Goal: Check status: Check status

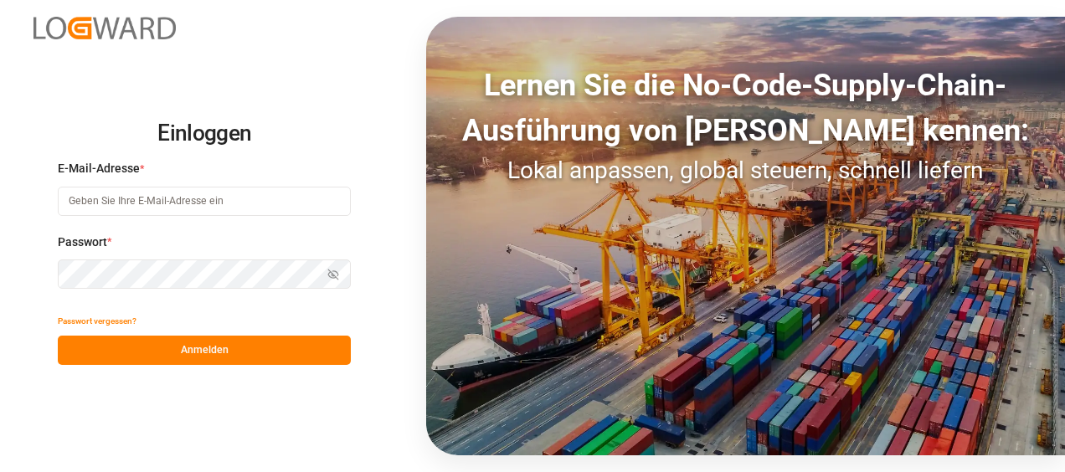
click at [194, 204] on input at bounding box center [204, 201] width 293 height 29
type input "[PERSON_NAME][EMAIL_ADDRESS][PERSON_NAME][DOMAIN_NAME]"
click at [180, 343] on button "Anmelden" at bounding box center [204, 350] width 293 height 29
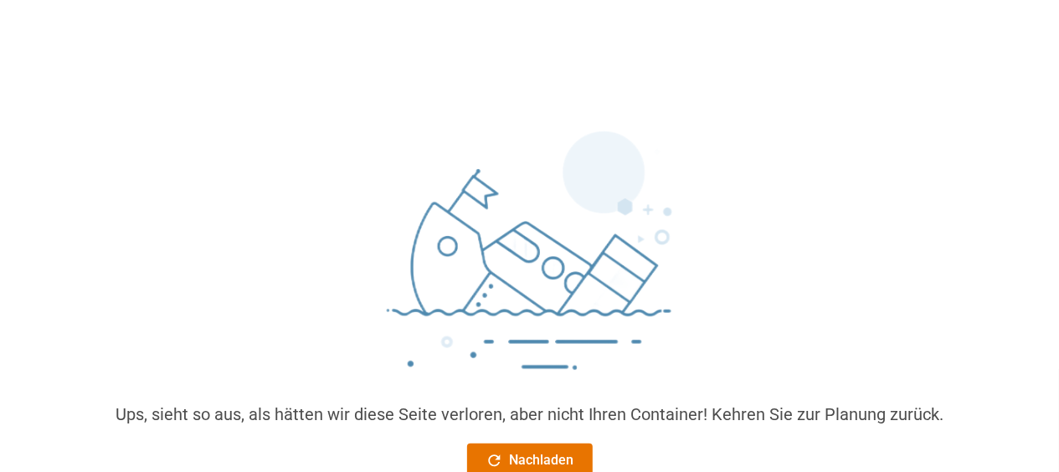
scroll to position [103, 0]
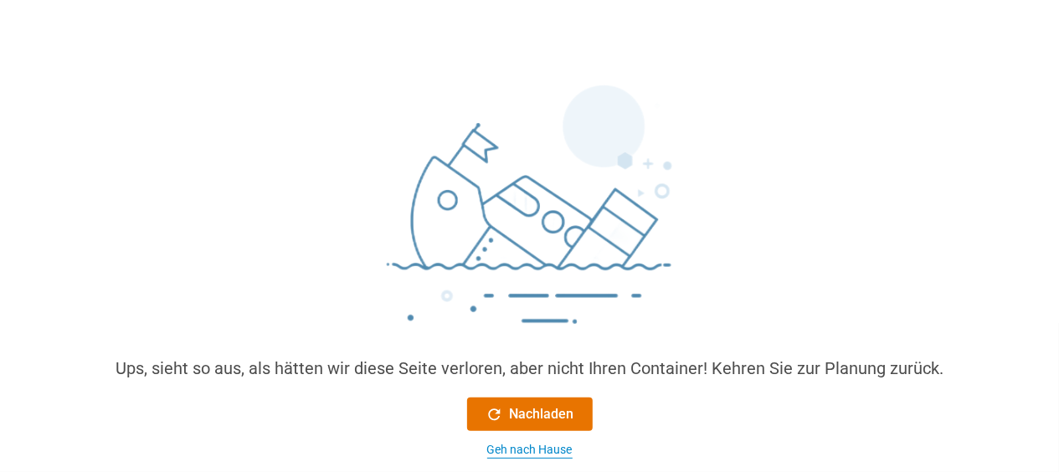
click at [539, 445] on div "Geh nach Hause" at bounding box center [529, 450] width 85 height 18
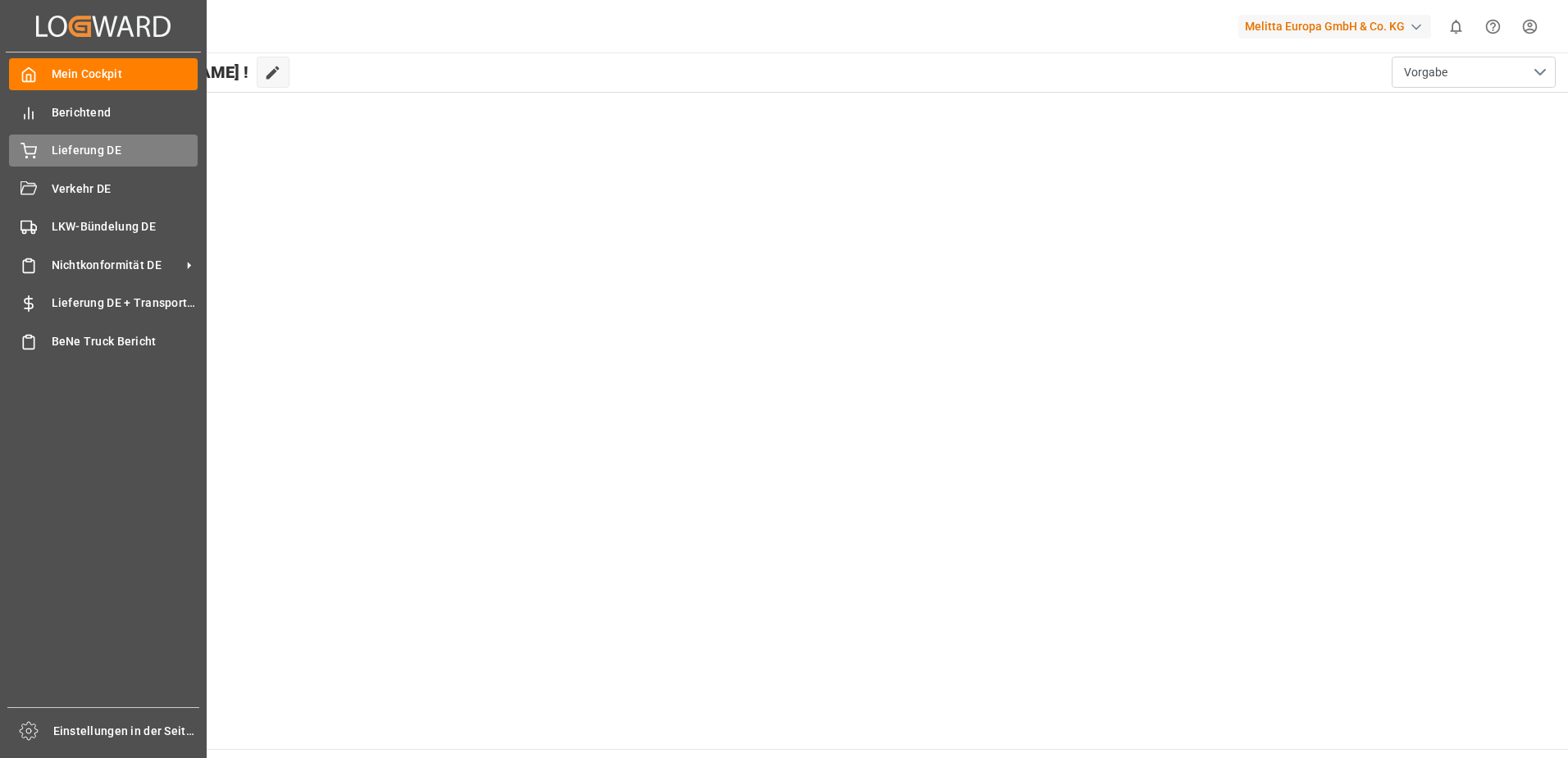
click at [58, 151] on span "Lieferung DE" at bounding box center [125, 151] width 147 height 18
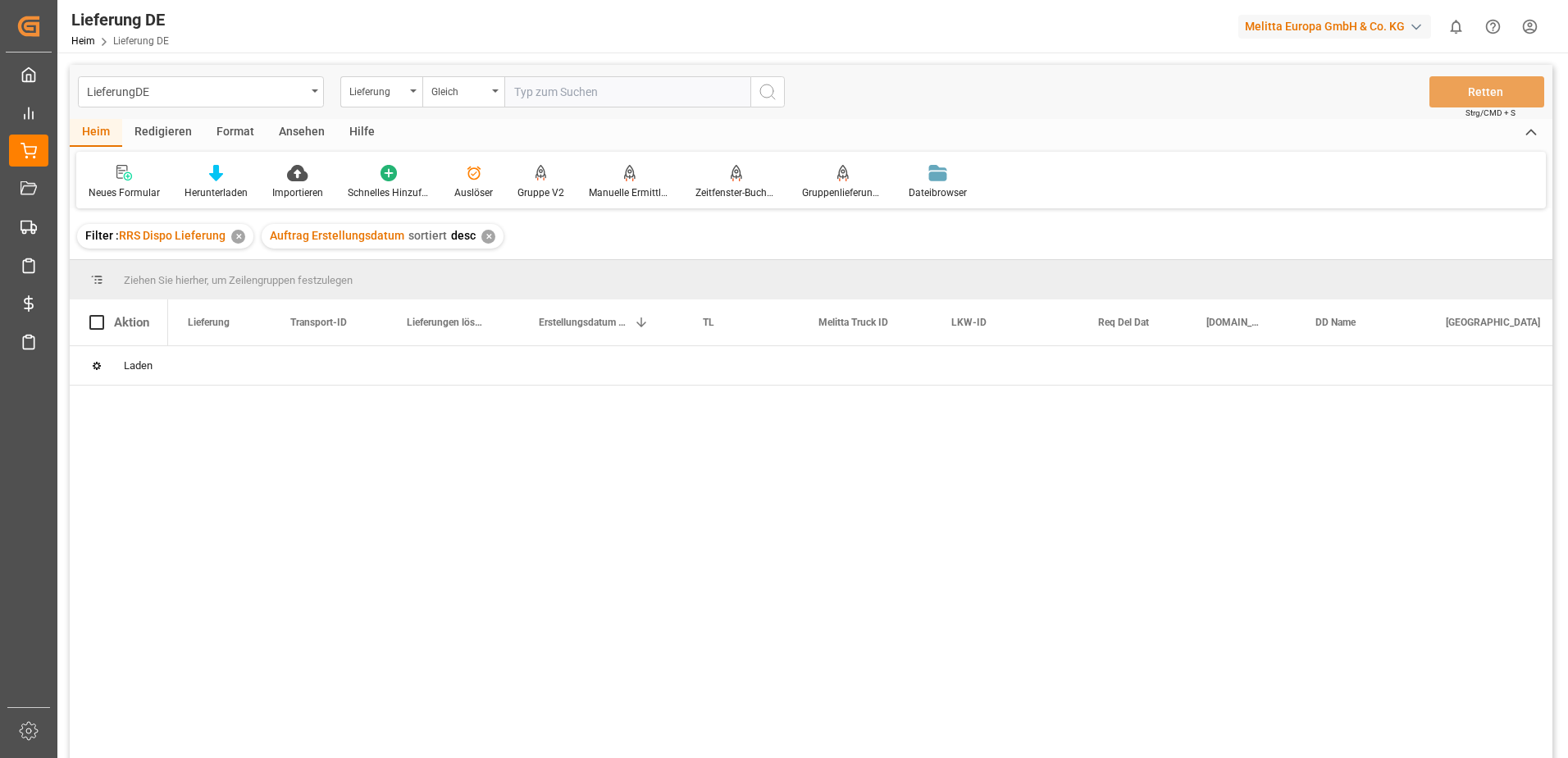
click at [634, 94] on input "text" at bounding box center [627, 92] width 246 height 31
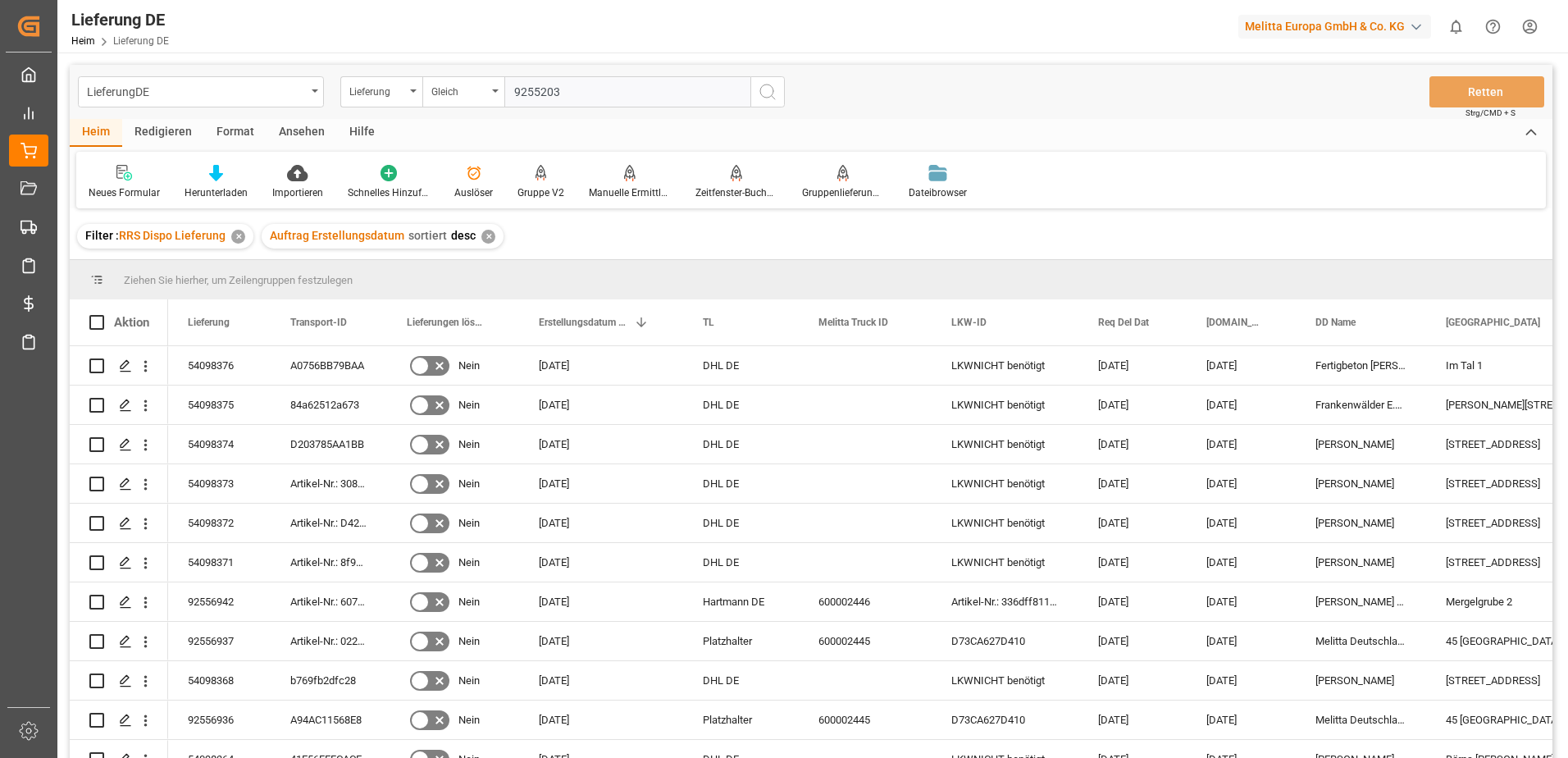
type input "92552035"
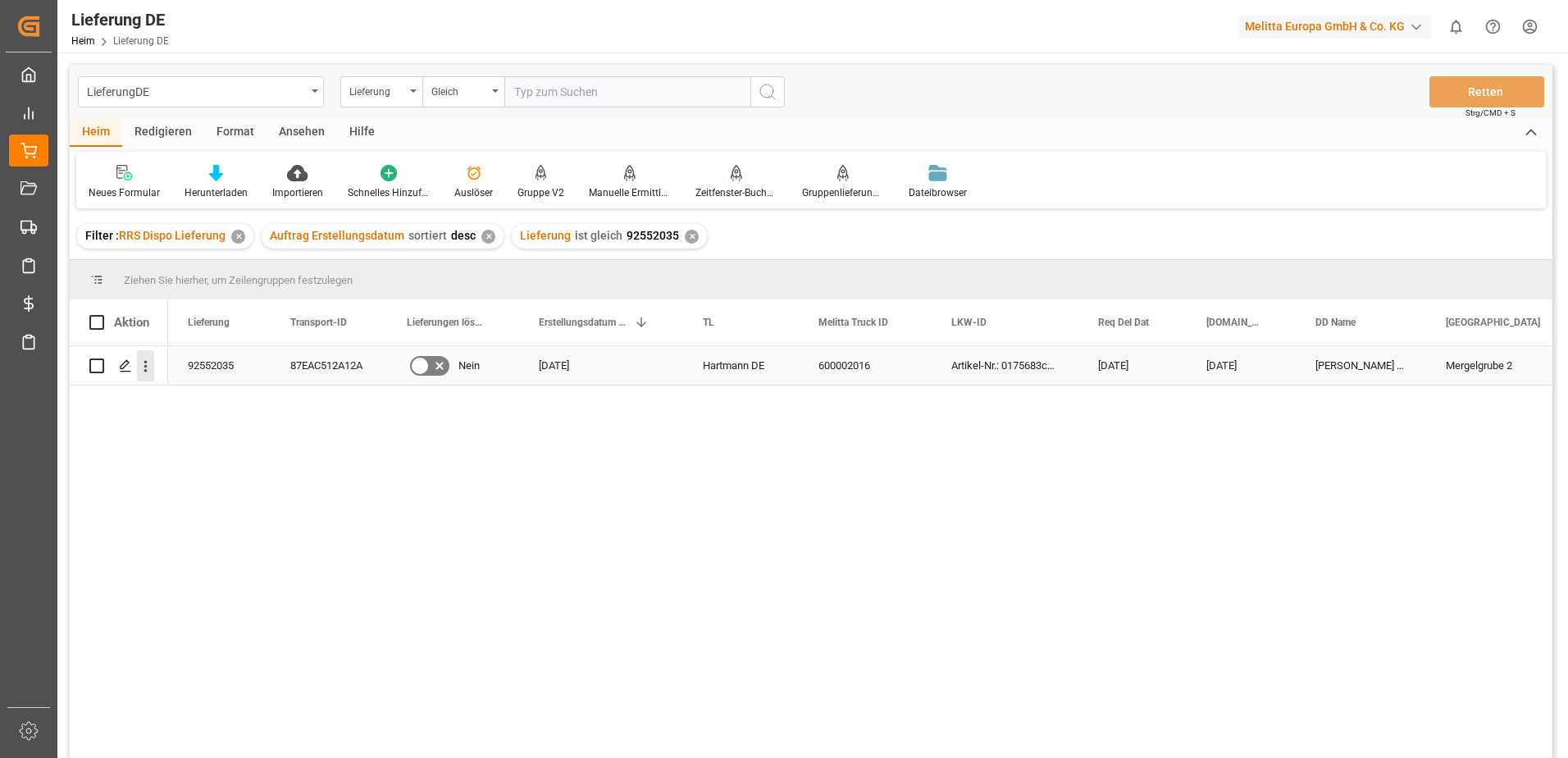
click at [144, 371] on icon "Menü öffnen" at bounding box center [146, 366] width 18 height 18
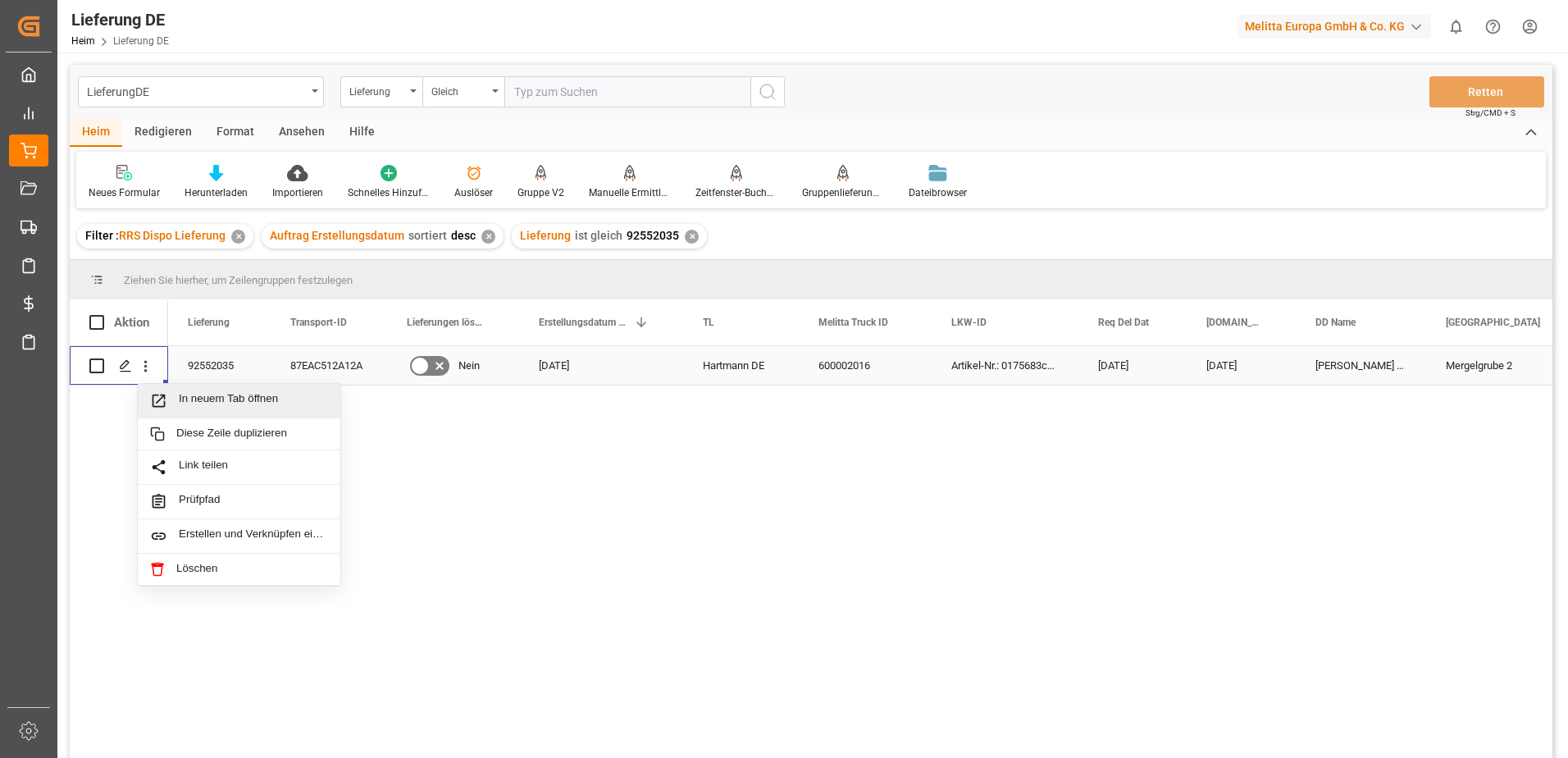
click at [203, 400] on span "In neuem Tab öffnen" at bounding box center [253, 401] width 149 height 18
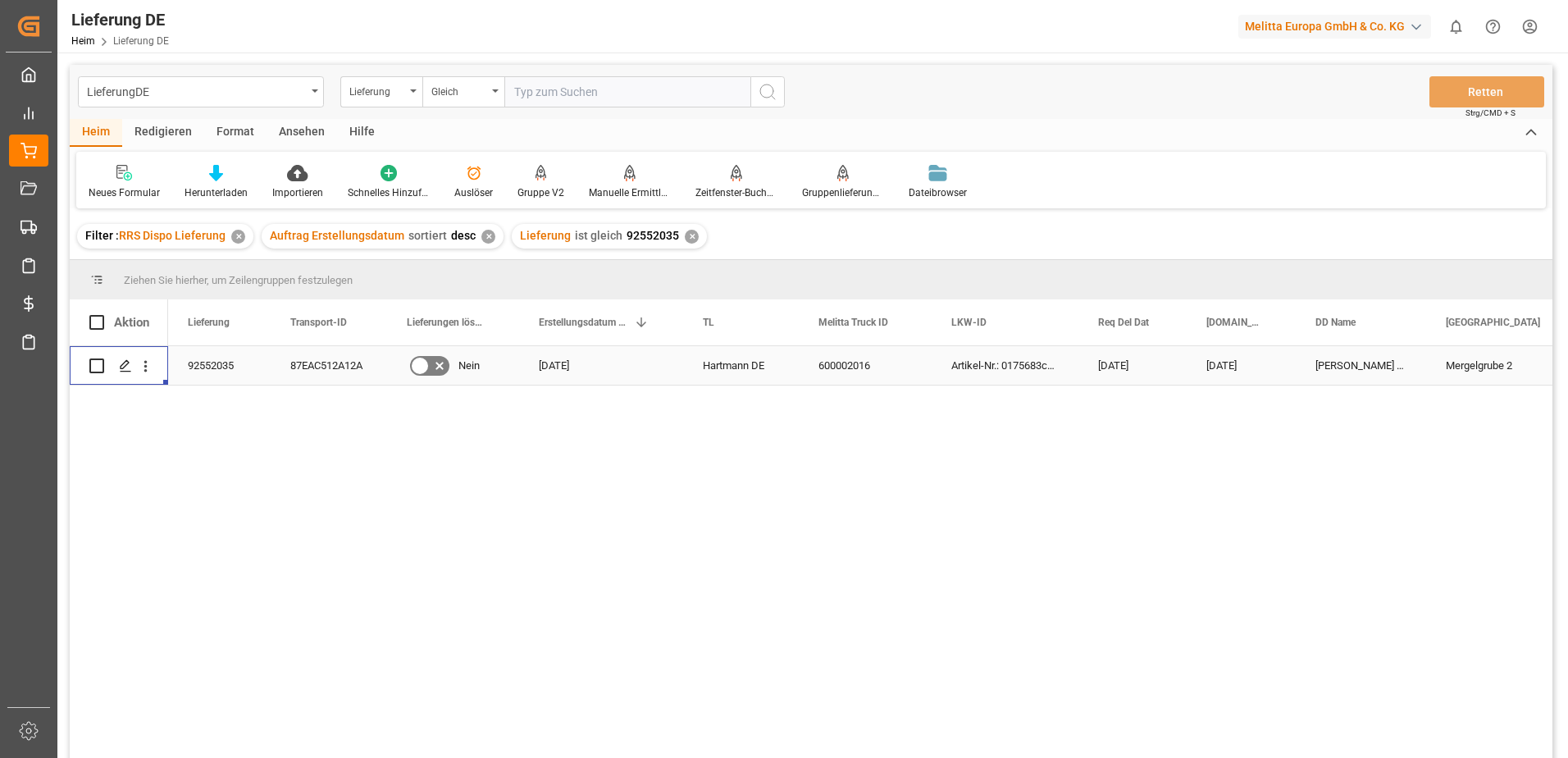
click at [369, 368] on div "87EAC512A12A" at bounding box center [328, 364] width 117 height 38
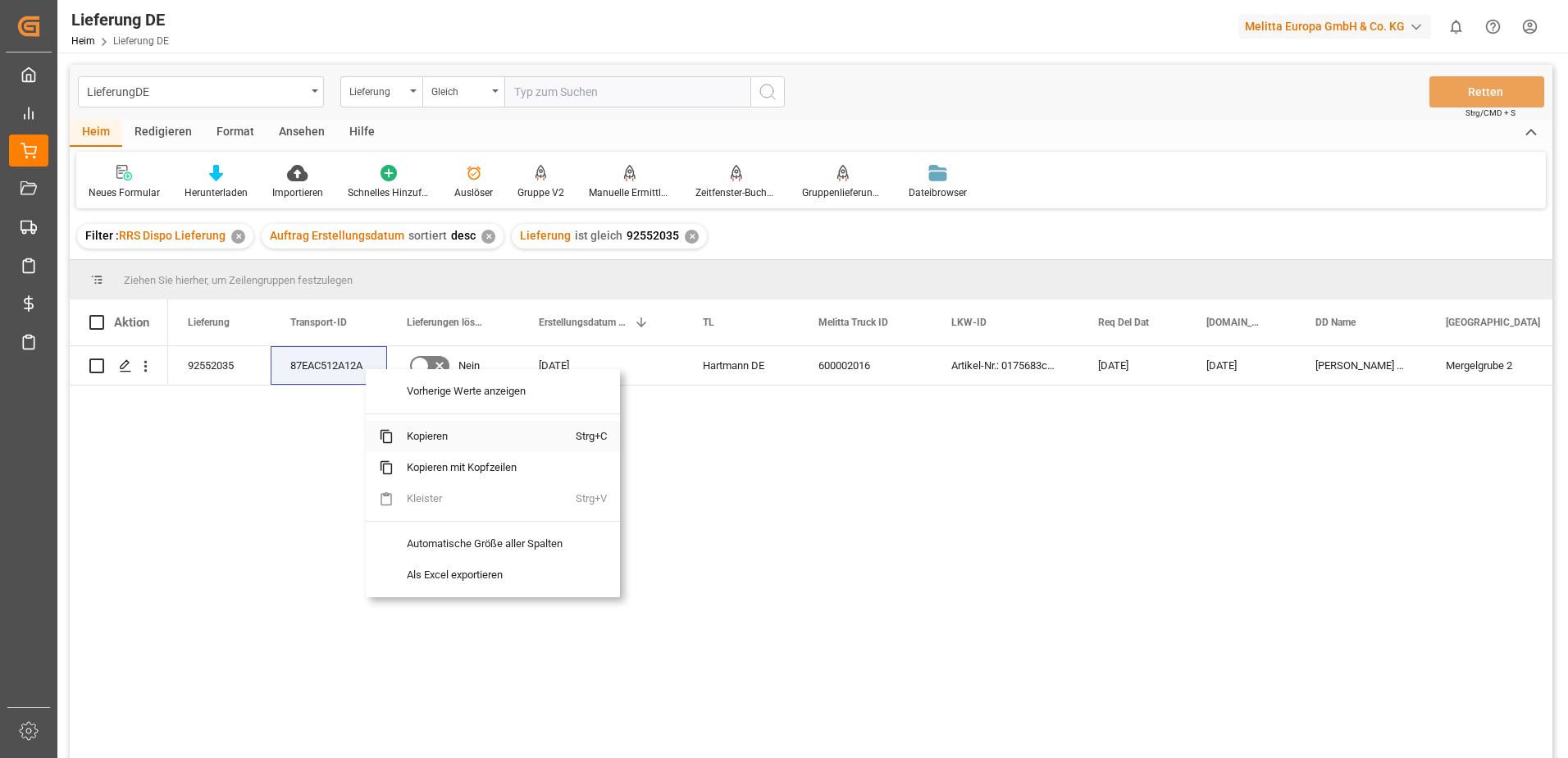
click at [408, 443] on span "Kopieren" at bounding box center [485, 436] width 182 height 31
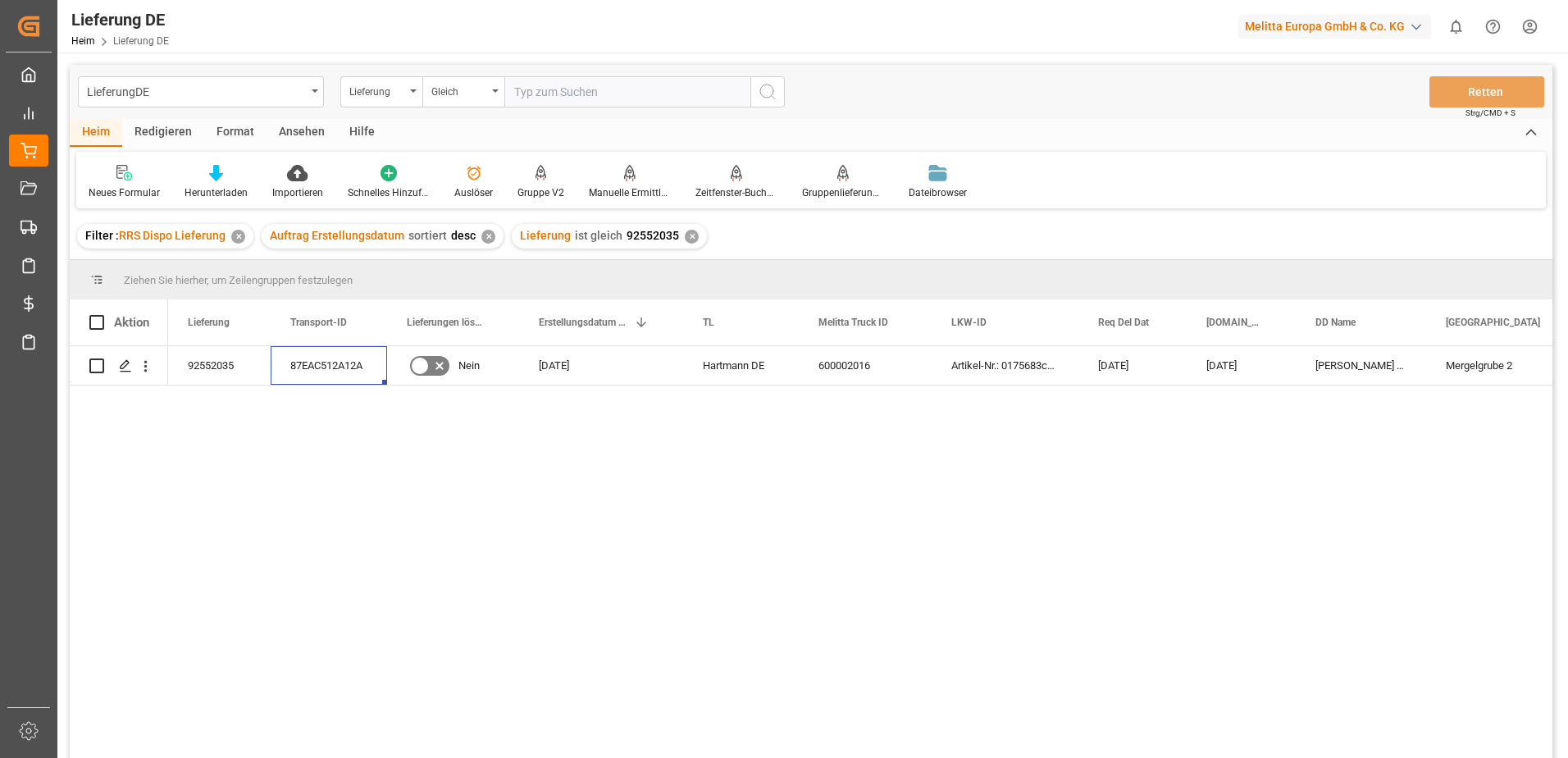
click at [452, 438] on div "92552035 87EAC512A12A Nein [DATE] [PERSON_NAME] DE 600002016 Artikel-Nr.: 01756…" at bounding box center [860, 556] width 1384 height 422
click at [330, 358] on div "87EAC512A12A" at bounding box center [328, 364] width 117 height 38
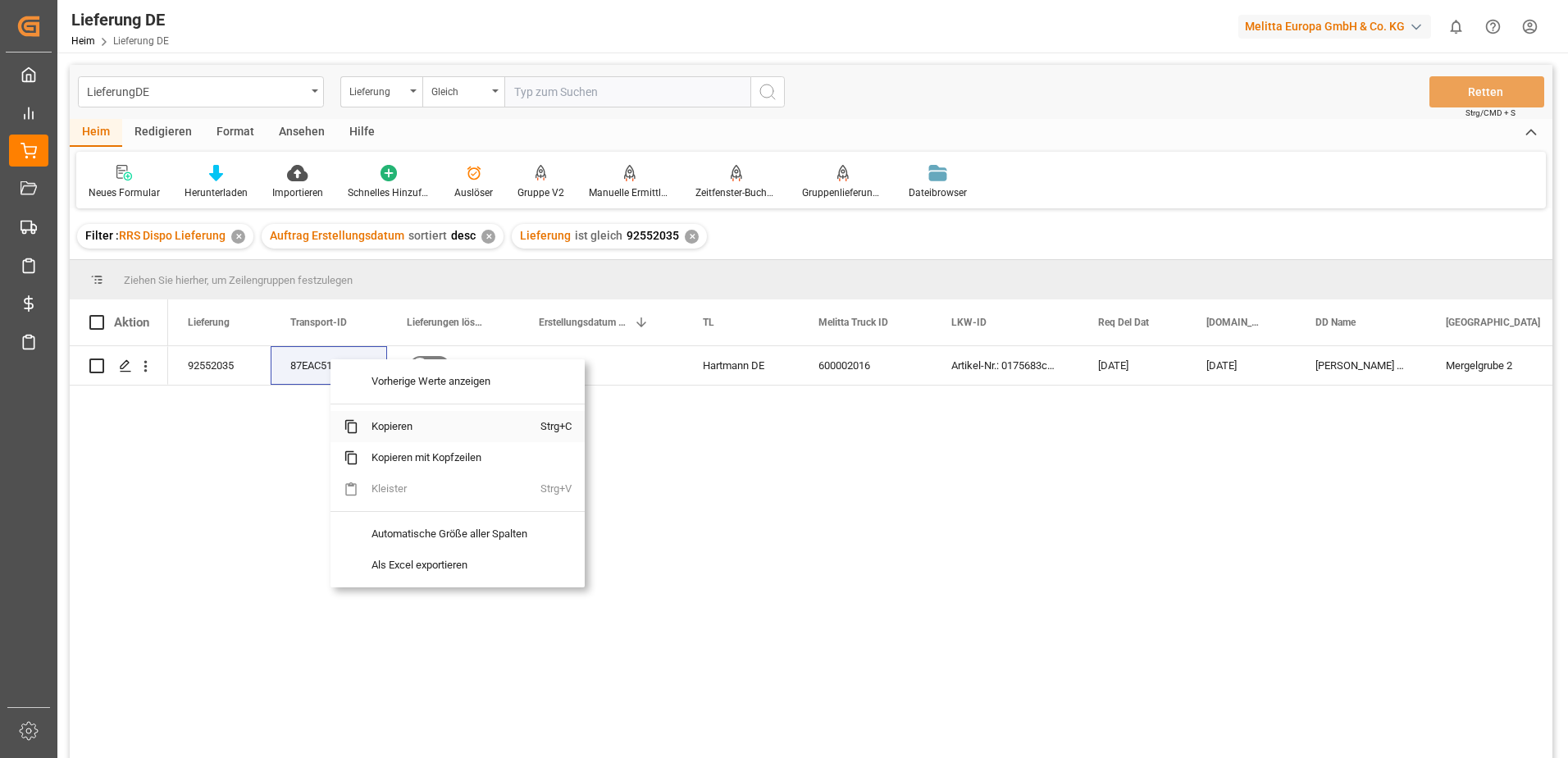
click at [359, 435] on span "Kopieren" at bounding box center [450, 426] width 182 height 31
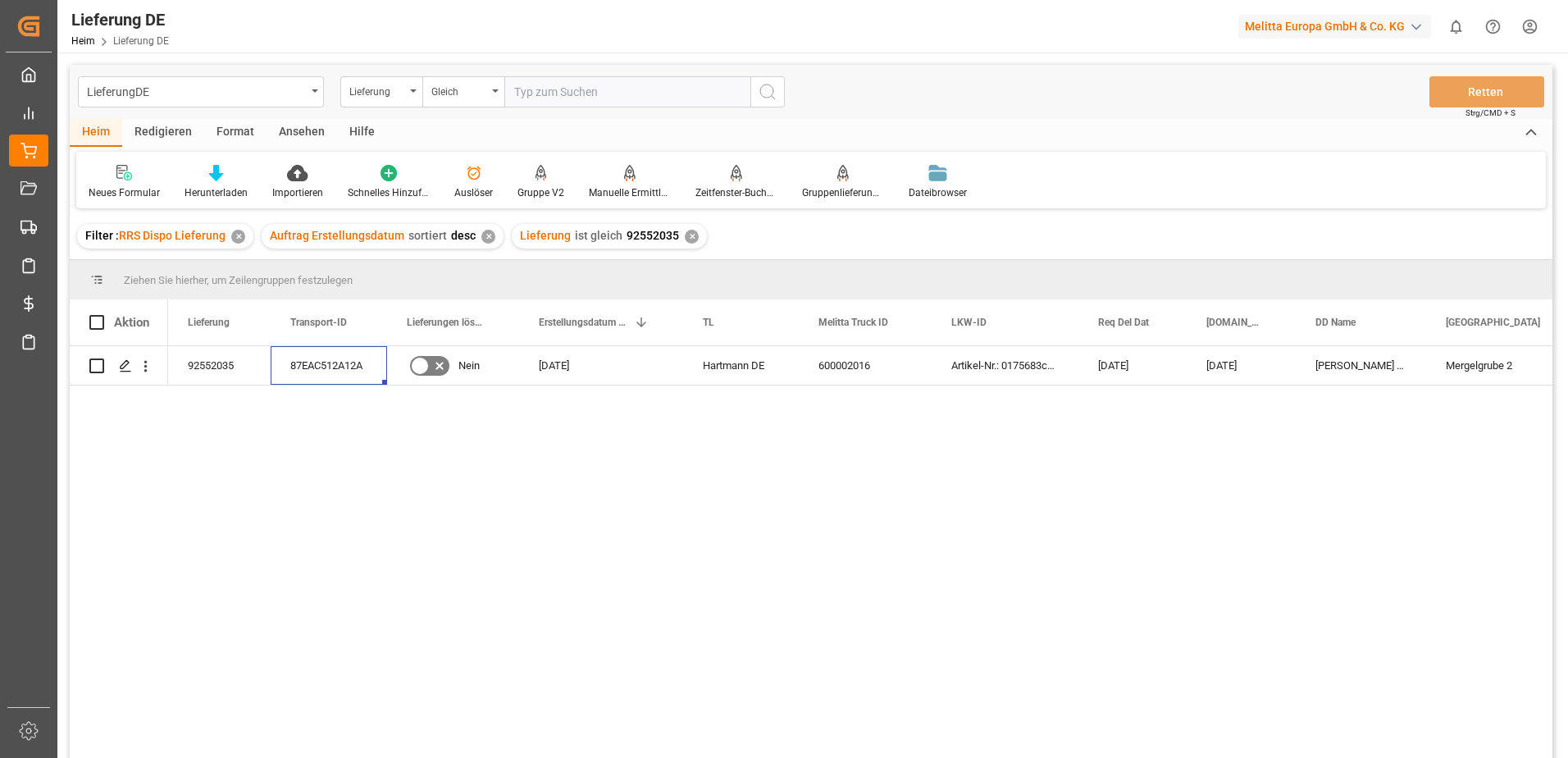
click at [617, 95] on input "text" at bounding box center [627, 92] width 246 height 31
paste input "92554068"
type input "92554068"
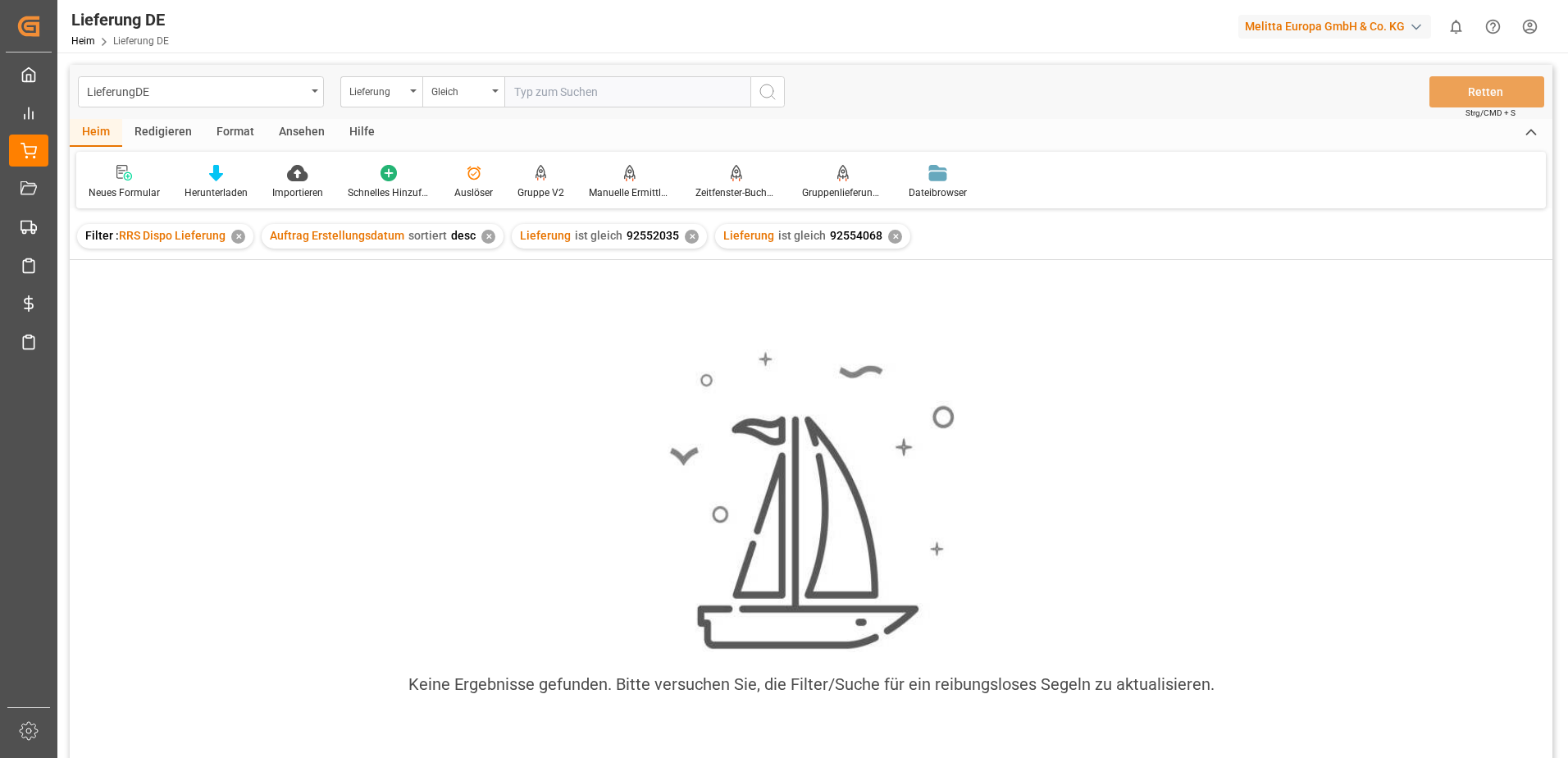
click at [685, 234] on div "✕" at bounding box center [691, 236] width 14 height 14
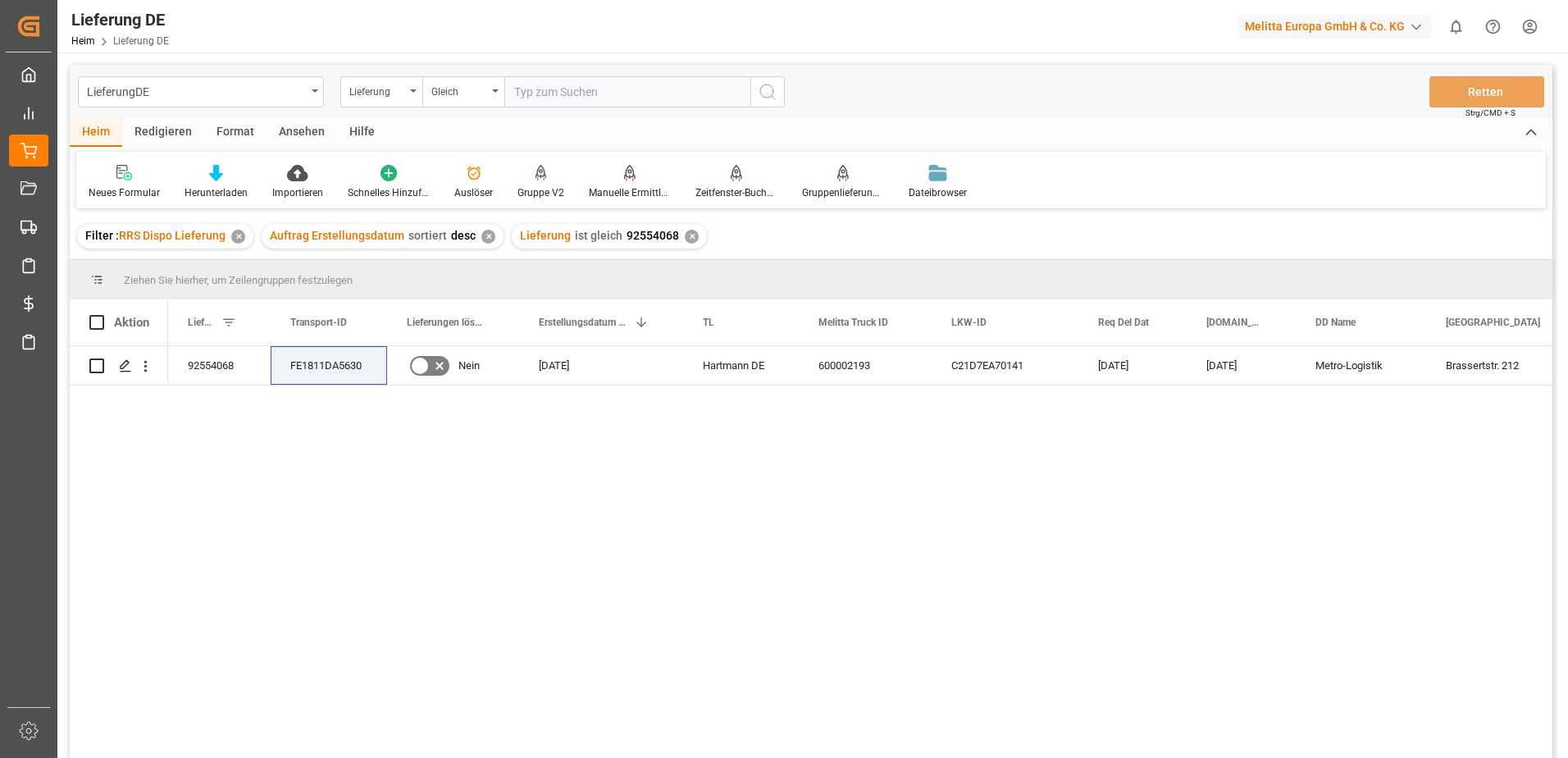
click at [486, 236] on div "✕" at bounding box center [488, 236] width 14 height 14
click at [240, 239] on div "✕" at bounding box center [238, 236] width 14 height 14
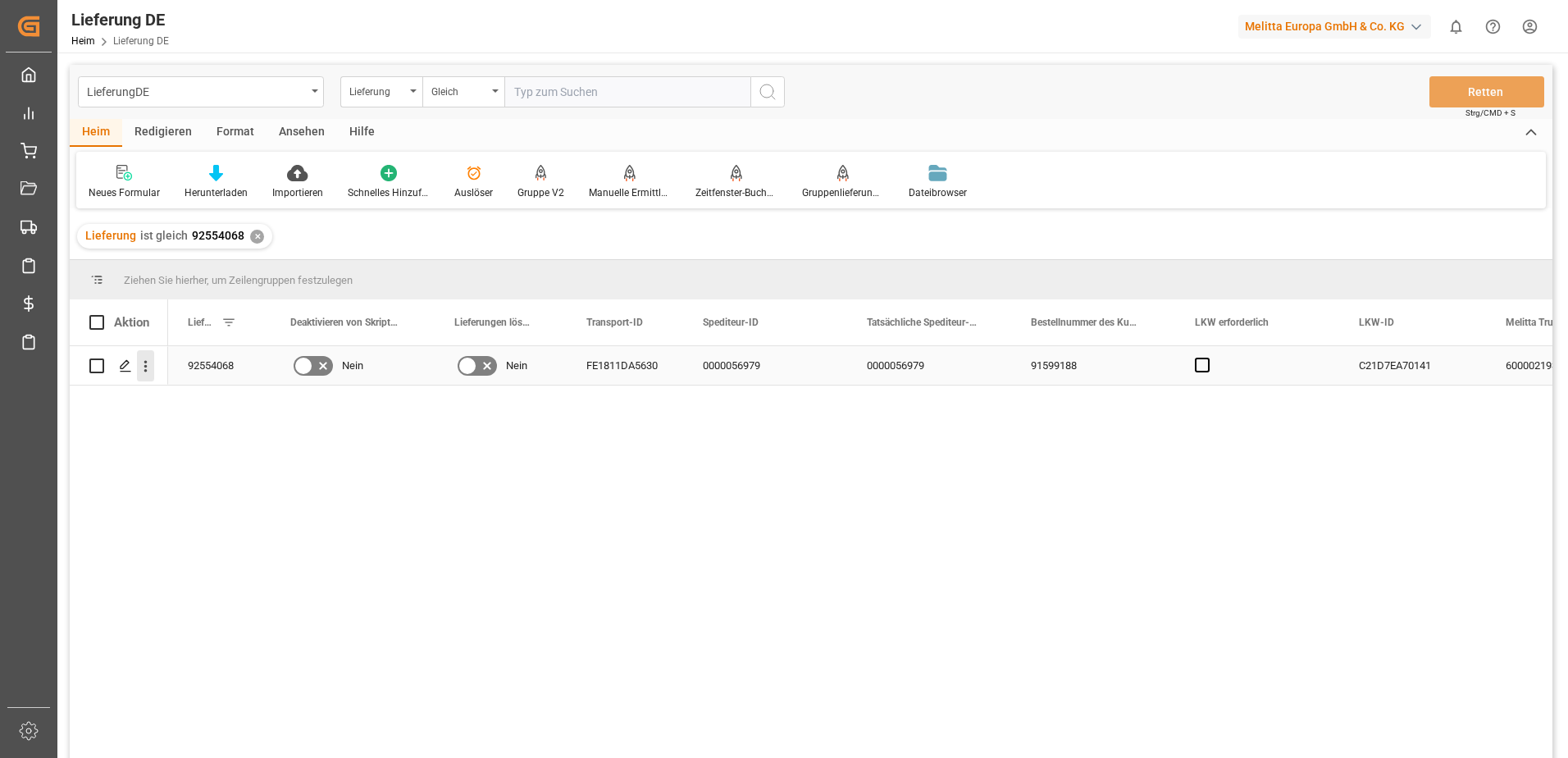
click at [147, 364] on icon "Menü öffnen" at bounding box center [146, 366] width 18 height 18
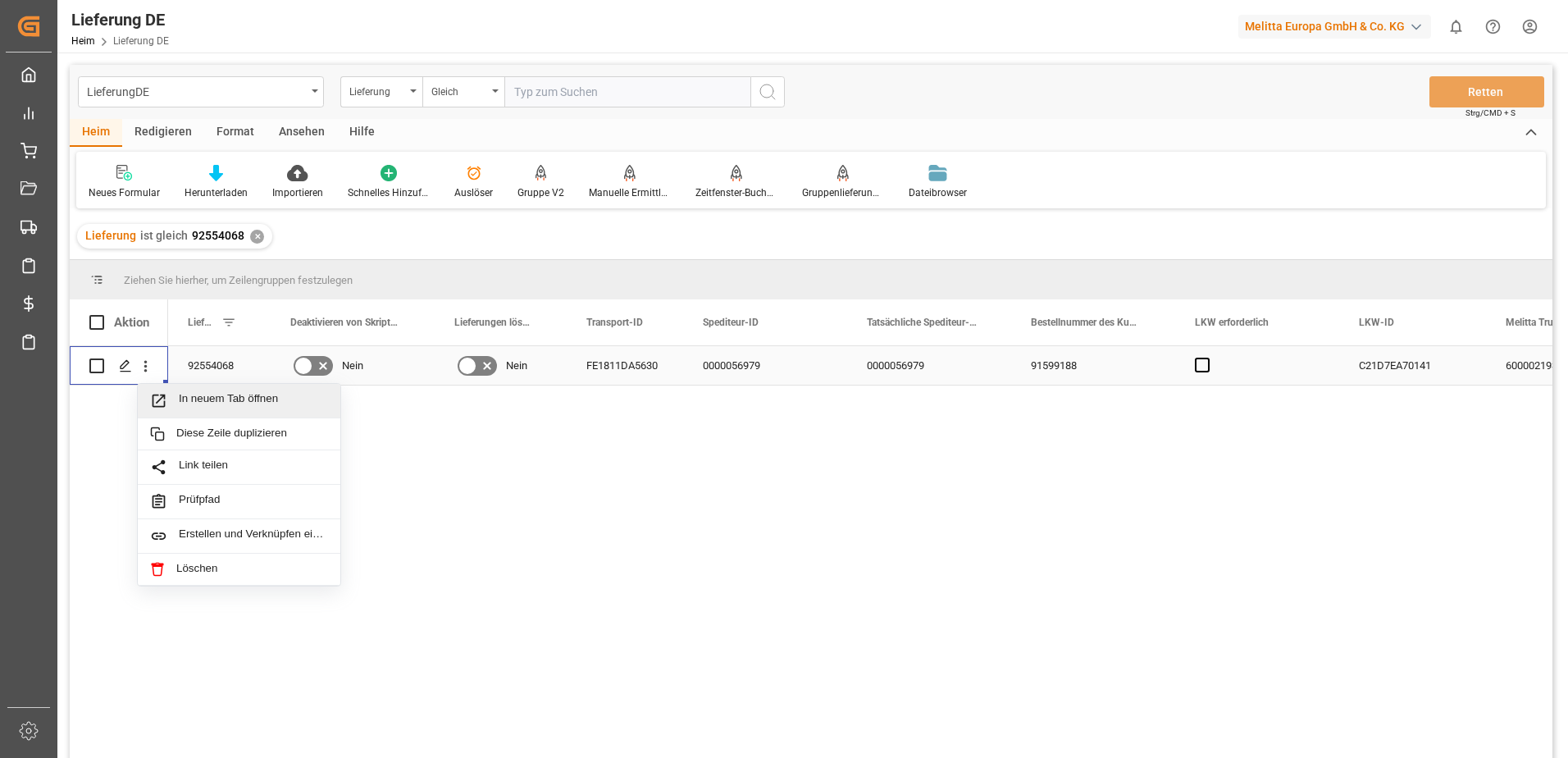
click at [184, 402] on span "In neuem Tab öffnen" at bounding box center [253, 401] width 149 height 18
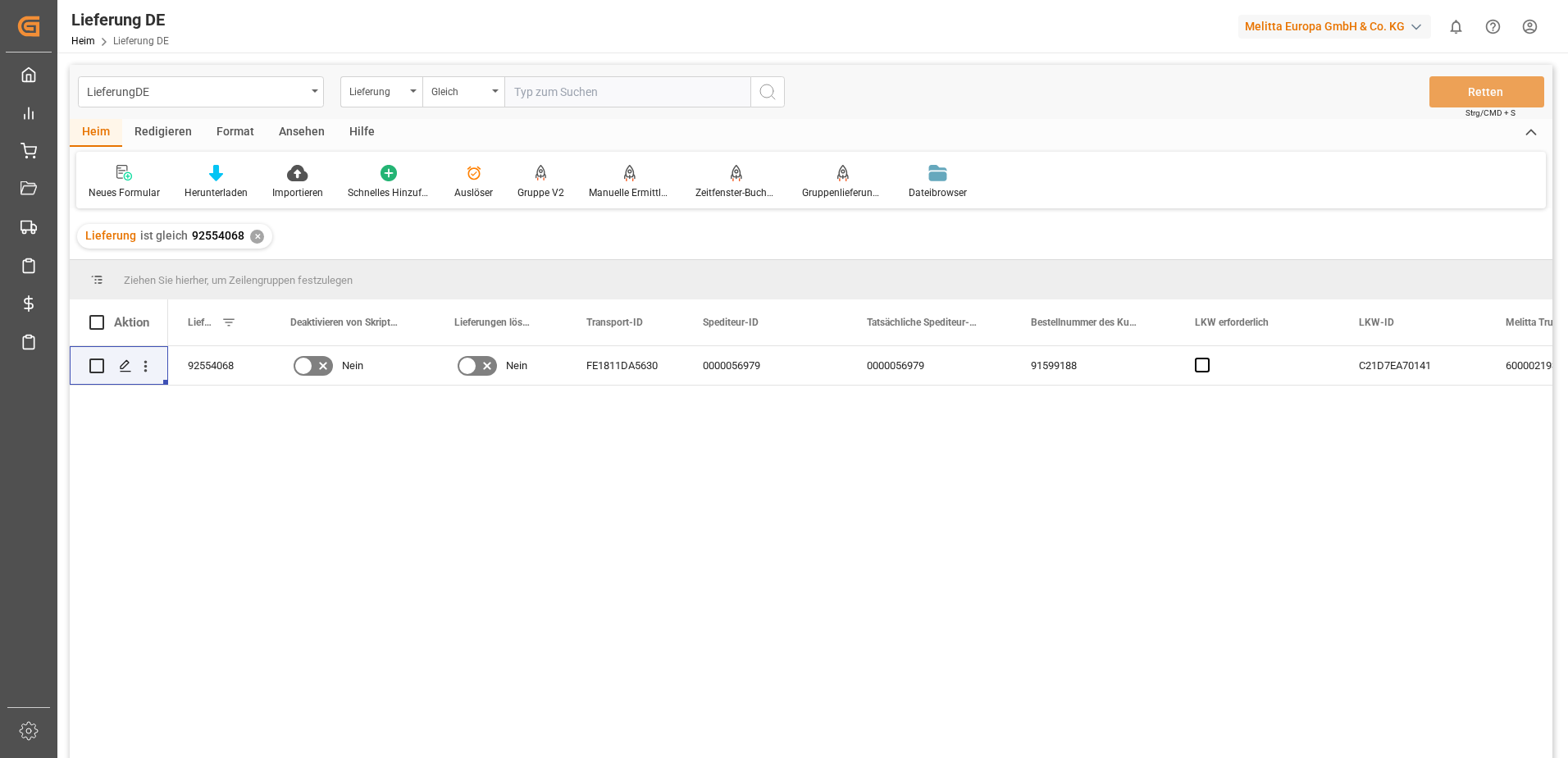
click at [685, 461] on div "92554068 Nein Nein FE1811DA5630 0000056979 0000056979 91599188 C21D7EA70141 600…" at bounding box center [860, 556] width 1384 height 422
click at [626, 365] on div "FE1811DA5630" at bounding box center [624, 364] width 117 height 38
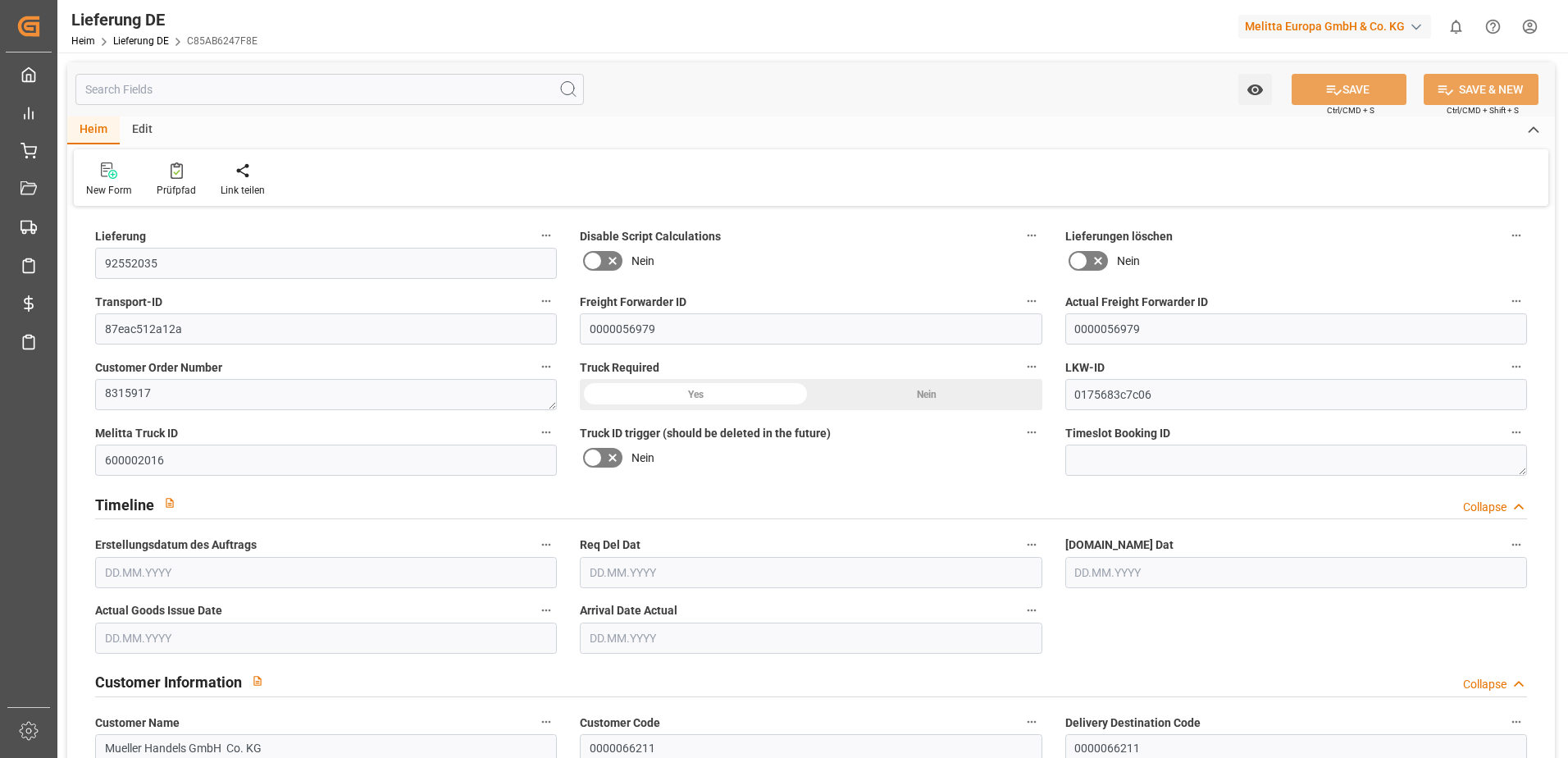
type input "25"
type input "13"
type input "1945.568"
type input "3589"
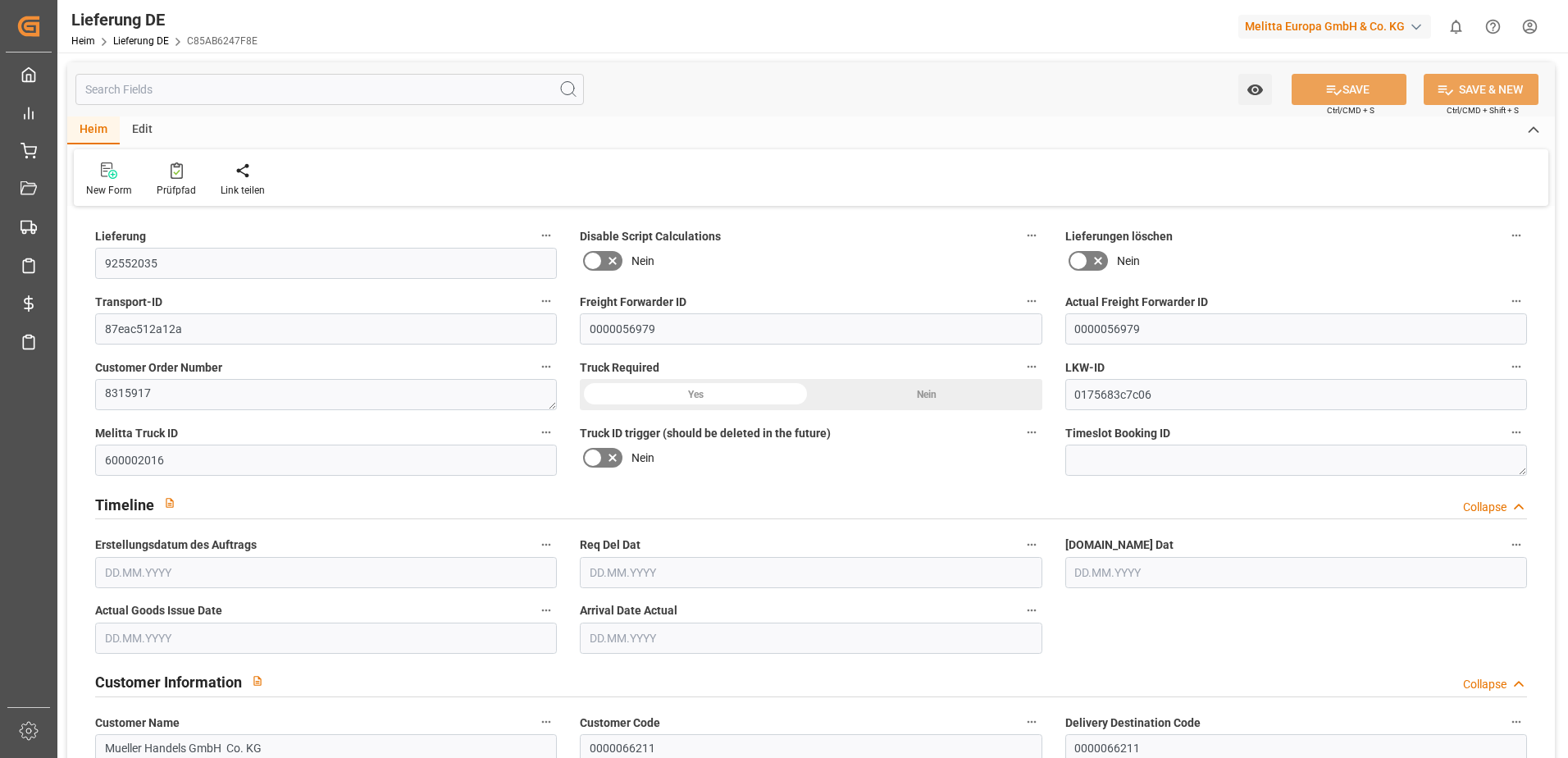
type input "21012.428"
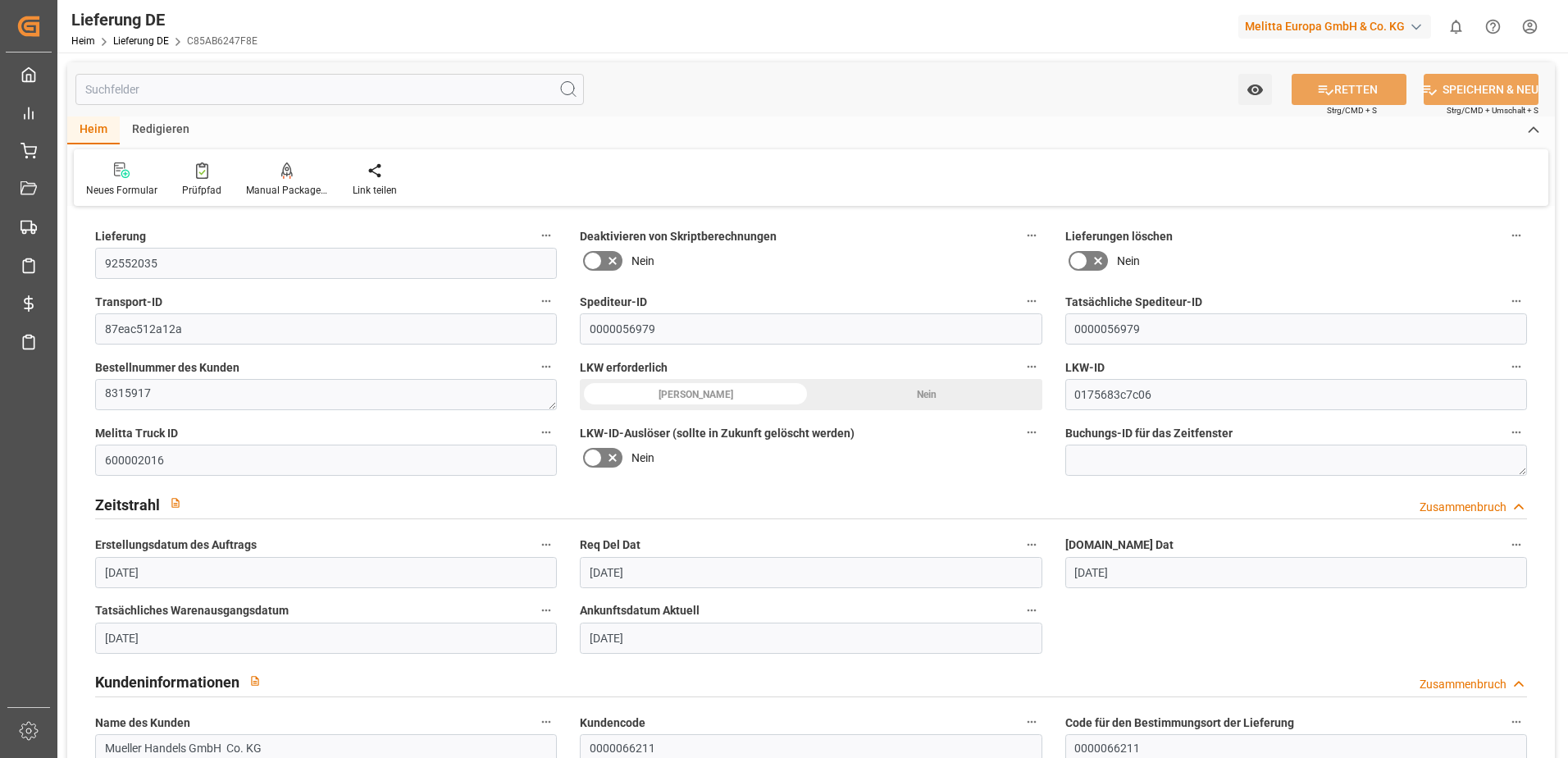
type input "[DATE]"
type input "29.08.2025"
type input "[DATE]"
